Goal: Information Seeking & Learning: Learn about a topic

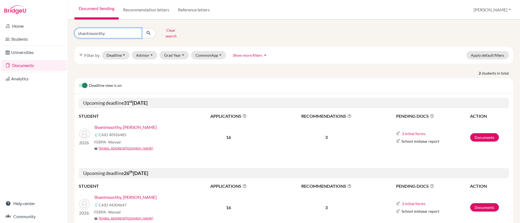
click at [136, 34] on input "shantmoorthy" at bounding box center [107, 33] width 67 height 10
type input "valencia"
click button "submit" at bounding box center [149, 33] width 14 height 10
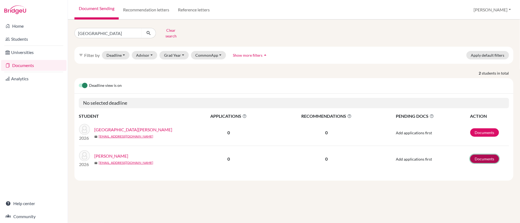
click at [481, 160] on link "Documents" at bounding box center [484, 159] width 29 height 8
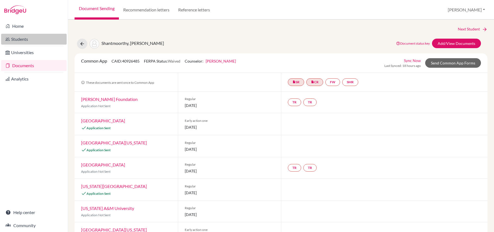
click at [36, 38] on link "Students" at bounding box center [33, 39] width 65 height 11
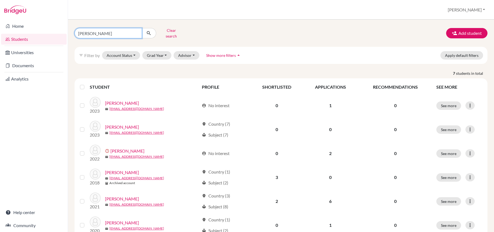
click at [137, 33] on input "moore" at bounding box center [107, 33] width 67 height 10
type input "valencia"
click at [148, 35] on icon "submit" at bounding box center [148, 32] width 5 height 5
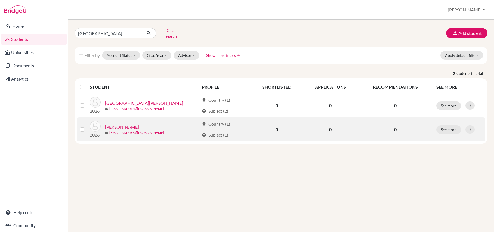
click at [128, 127] on link "[PERSON_NAME]" at bounding box center [122, 127] width 34 height 7
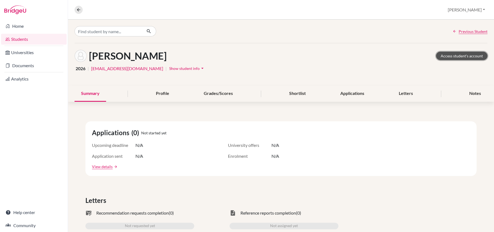
click at [450, 57] on link "Access student's account" at bounding box center [461, 56] width 51 height 8
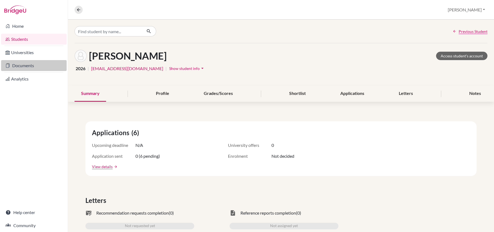
click at [39, 67] on link "Documents" at bounding box center [33, 65] width 65 height 11
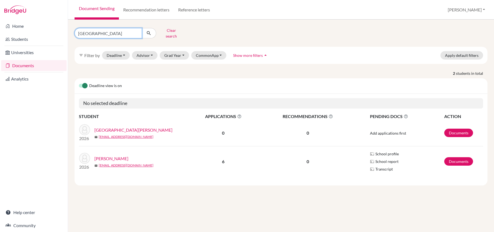
click at [135, 34] on input "valencia" at bounding box center [107, 33] width 67 height 10
click at [135, 34] on input "Find student by name..." at bounding box center [107, 33] width 67 height 10
type input "smith"
click button "submit" at bounding box center [149, 33] width 14 height 10
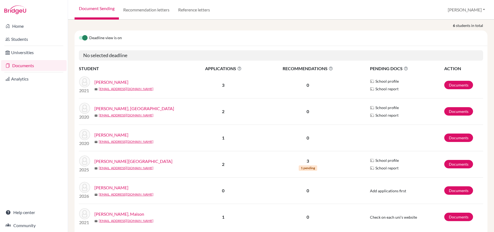
scroll to position [49, 0]
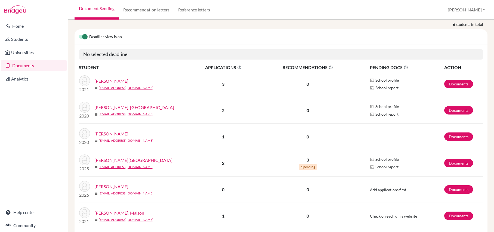
click at [124, 187] on link "Smith-Miles, Jolin" at bounding box center [111, 186] width 34 height 7
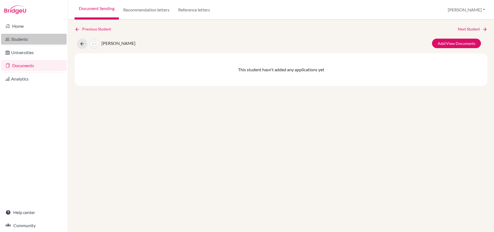
click at [26, 39] on link "Students" at bounding box center [33, 39] width 65 height 11
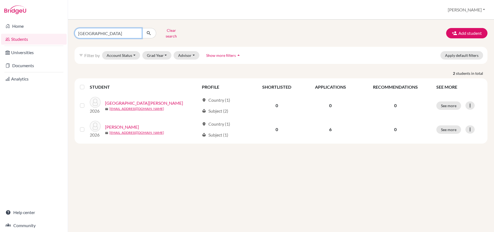
click at [135, 33] on input "valencia" at bounding box center [107, 33] width 67 height 10
type input "smi"
click button "submit" at bounding box center [149, 33] width 14 height 10
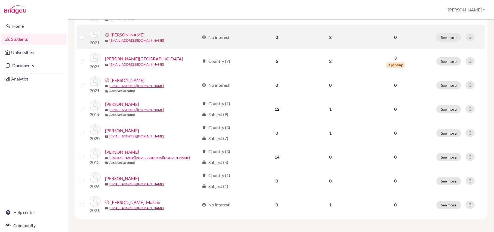
scroll to position [116, 0]
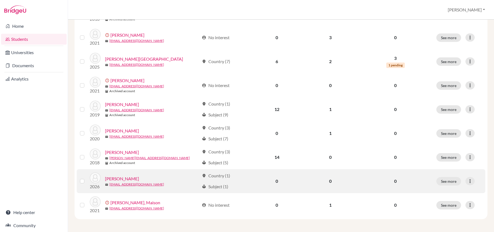
click at [130, 180] on link "[PERSON_NAME]" at bounding box center [122, 178] width 34 height 7
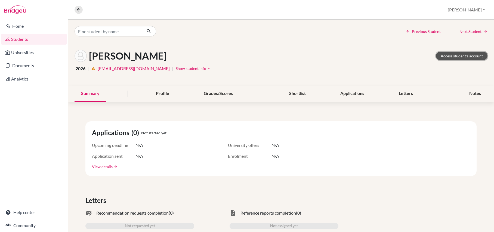
click at [448, 55] on link "Access student's account" at bounding box center [461, 56] width 51 height 8
click at [176, 66] on span "Show student info" at bounding box center [191, 68] width 30 height 5
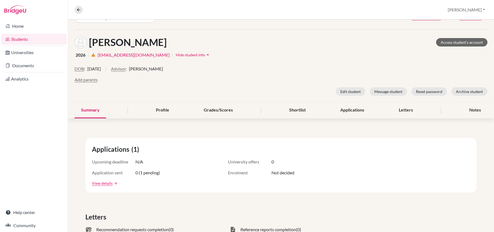
scroll to position [14, 0]
click at [357, 89] on button "Edit student" at bounding box center [350, 91] width 30 height 8
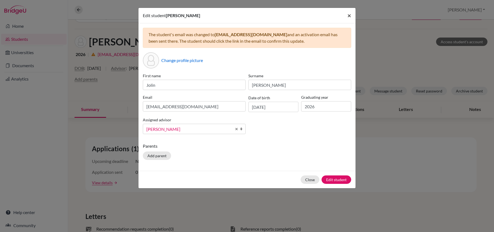
click at [348, 16] on span "×" at bounding box center [349, 15] width 4 height 8
